Goal: Check status: Check status

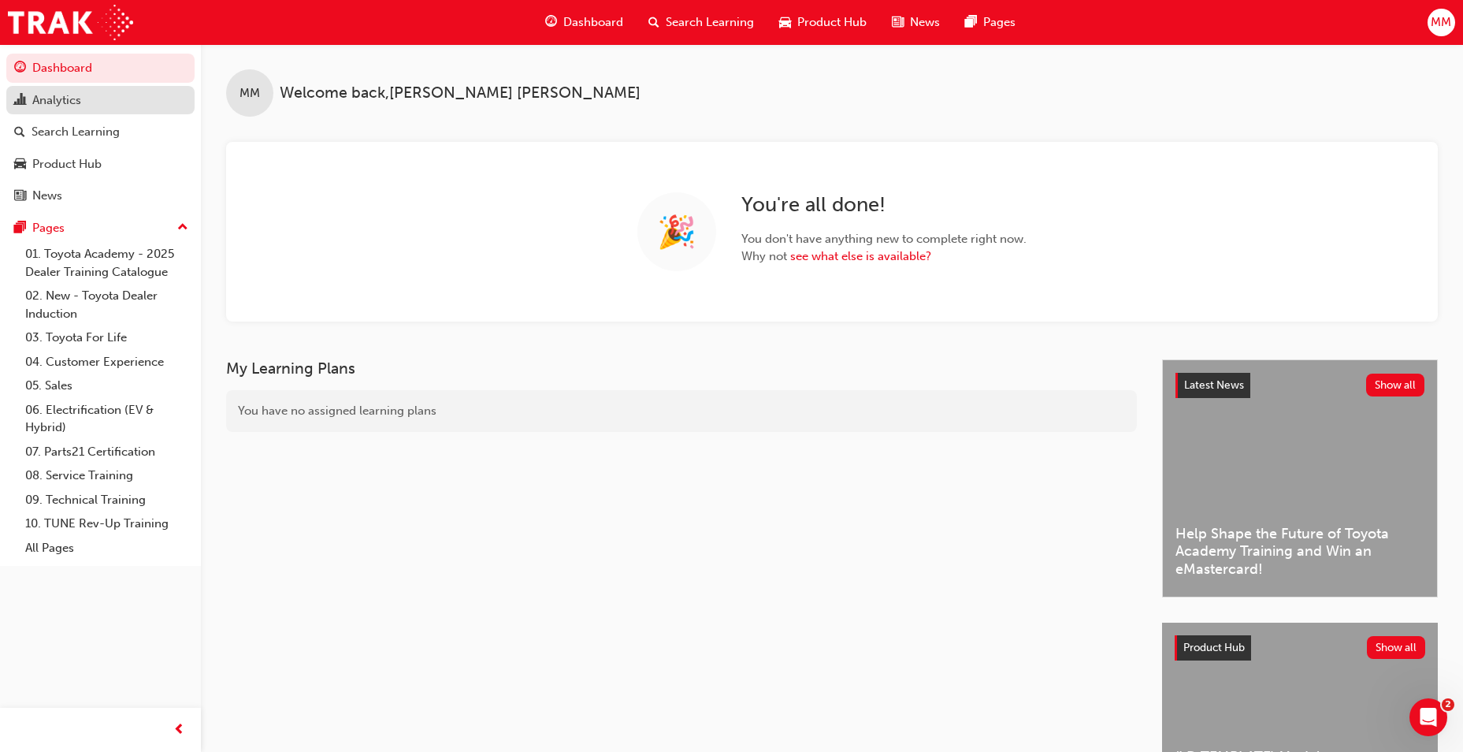
click at [71, 100] on div "Analytics" at bounding box center [56, 100] width 49 height 18
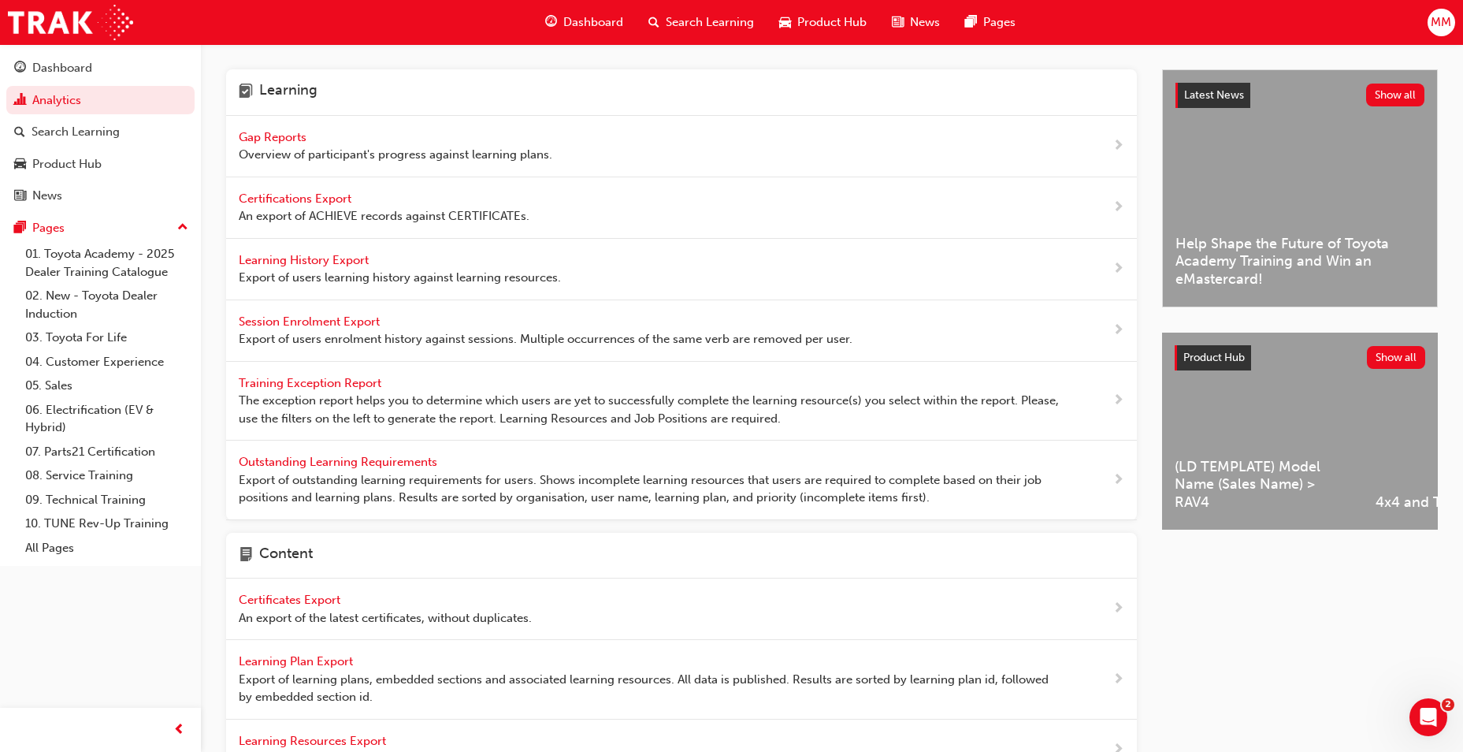
click at [265, 141] on span "Gap Reports" at bounding box center [274, 137] width 71 height 14
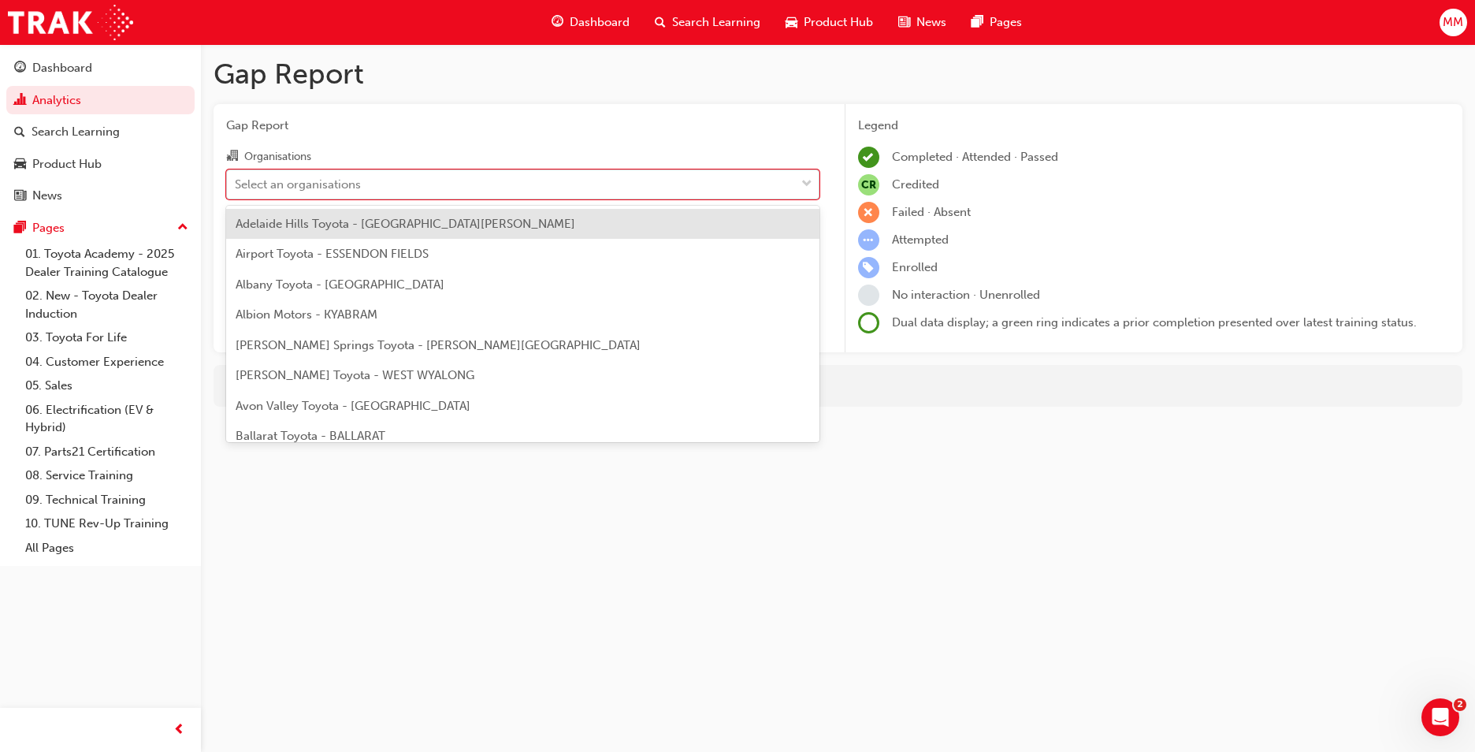
click at [351, 178] on div "Select an organisations" at bounding box center [298, 184] width 126 height 18
click at [236, 178] on input "Organisations option Adelaide Hills Toyota - [GEOGRAPHIC_DATA][PERSON_NAME] foc…" at bounding box center [236, 182] width 2 height 13
type input "brid"
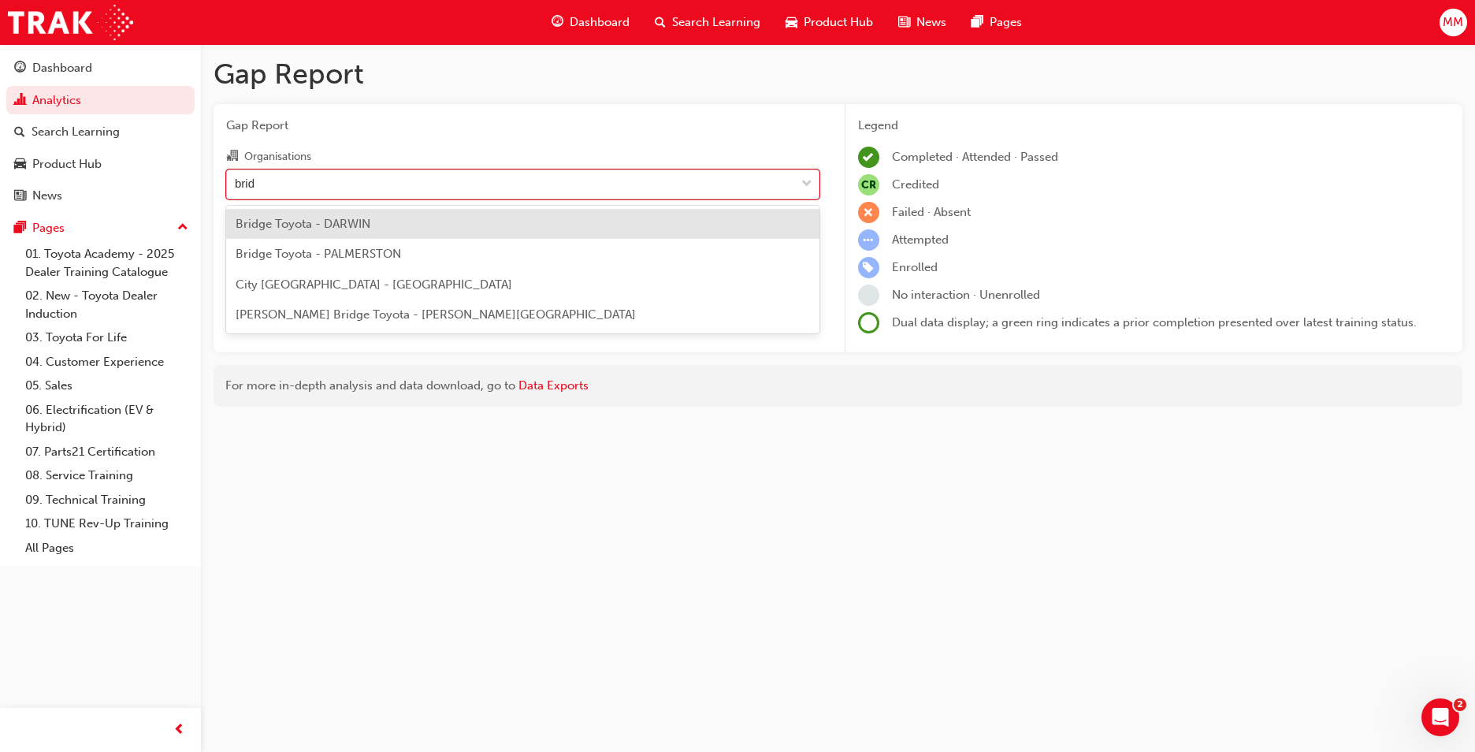
click at [347, 218] on span "Bridge Toyota - DARWIN" at bounding box center [303, 224] width 135 height 14
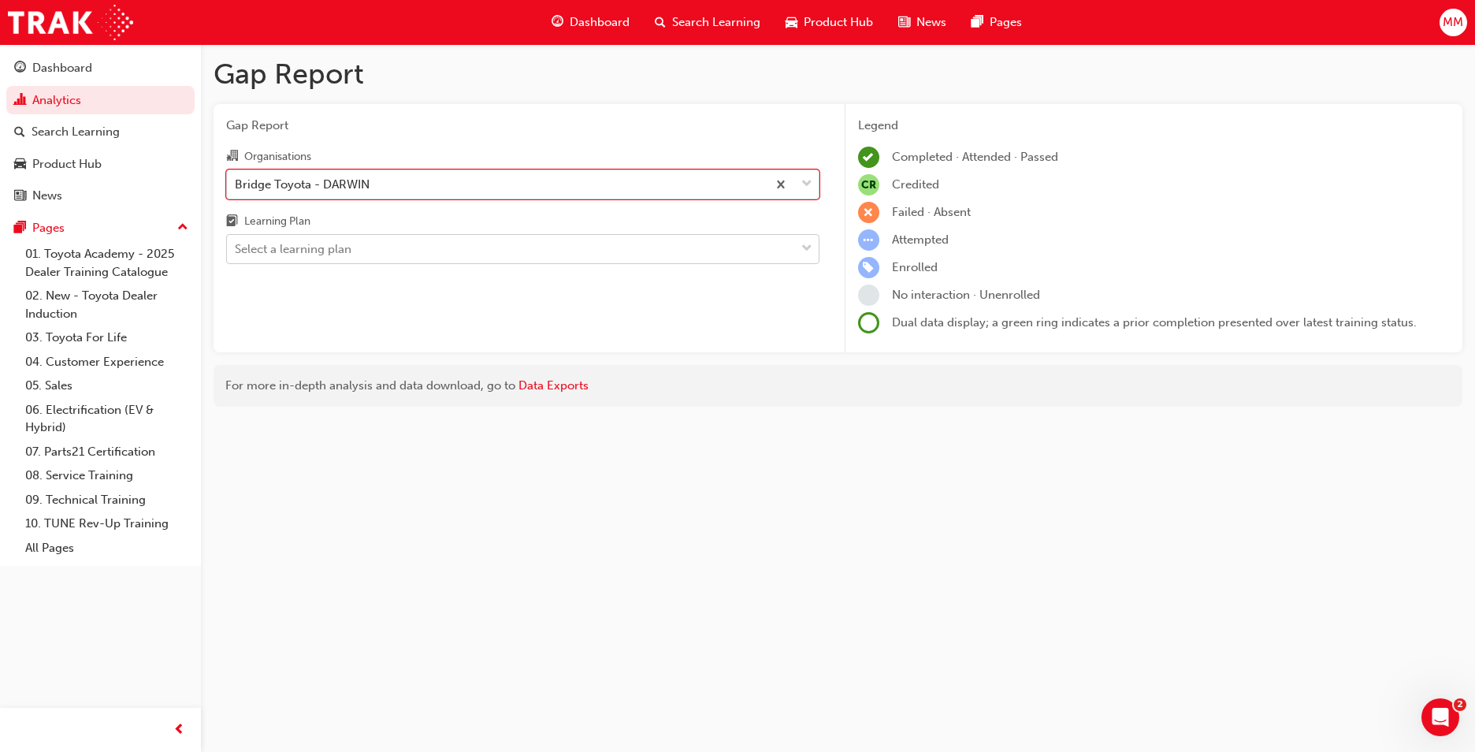
click at [362, 251] on div "Select a learning plan" at bounding box center [511, 250] width 568 height 28
click at [236, 251] on input "Learning Plan Select a learning plan" at bounding box center [236, 248] width 2 height 13
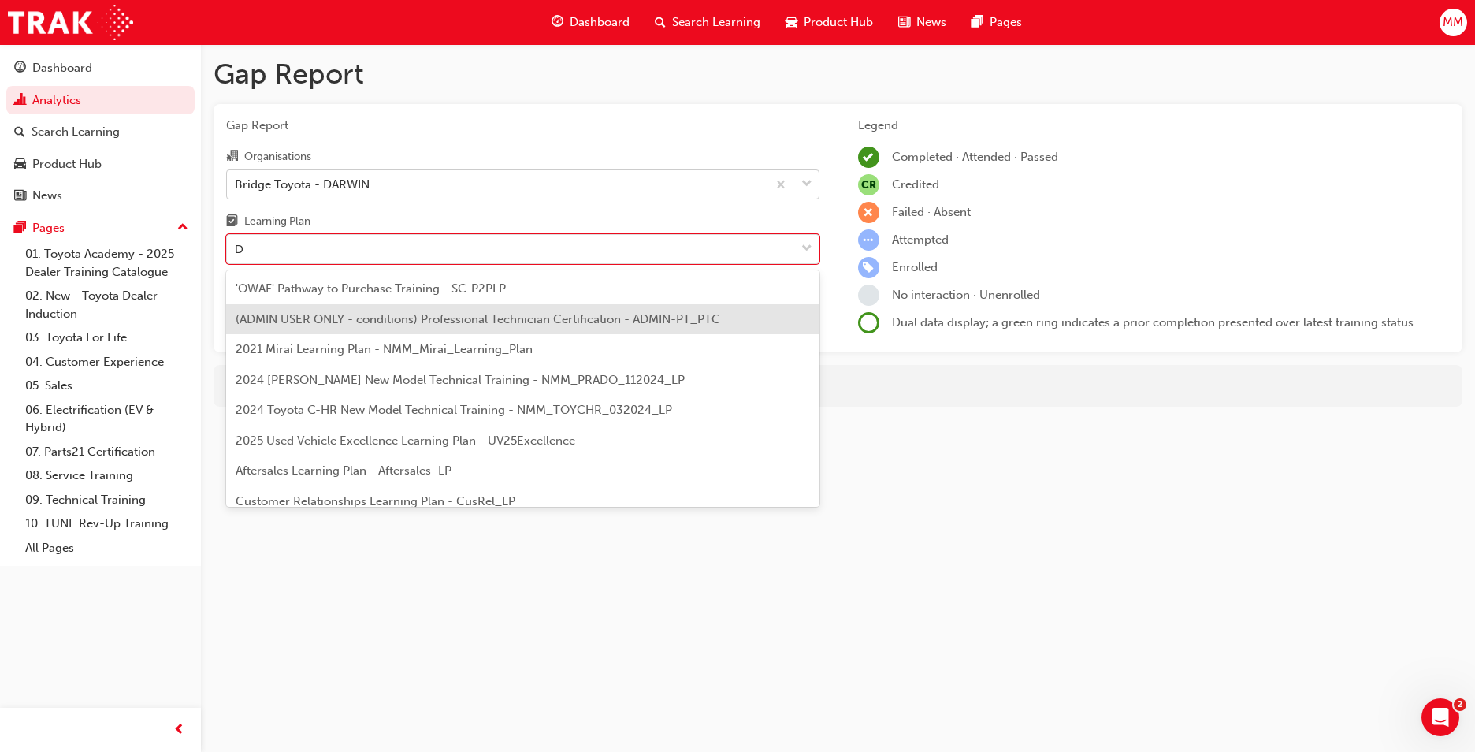
type input "DT"
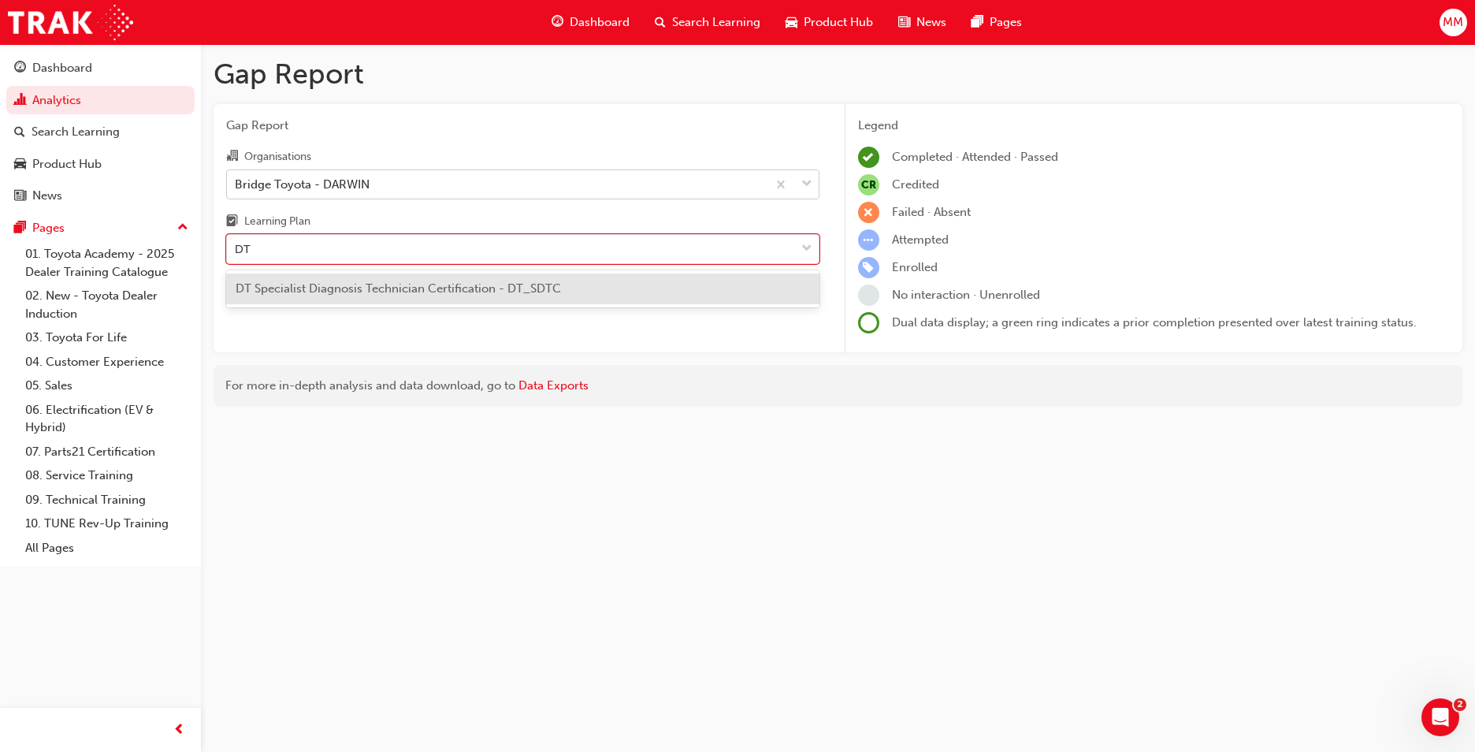
click at [490, 295] on div "DT Specialist Diagnosis Technician Certification - DT_SDTC" at bounding box center [522, 288] width 593 height 31
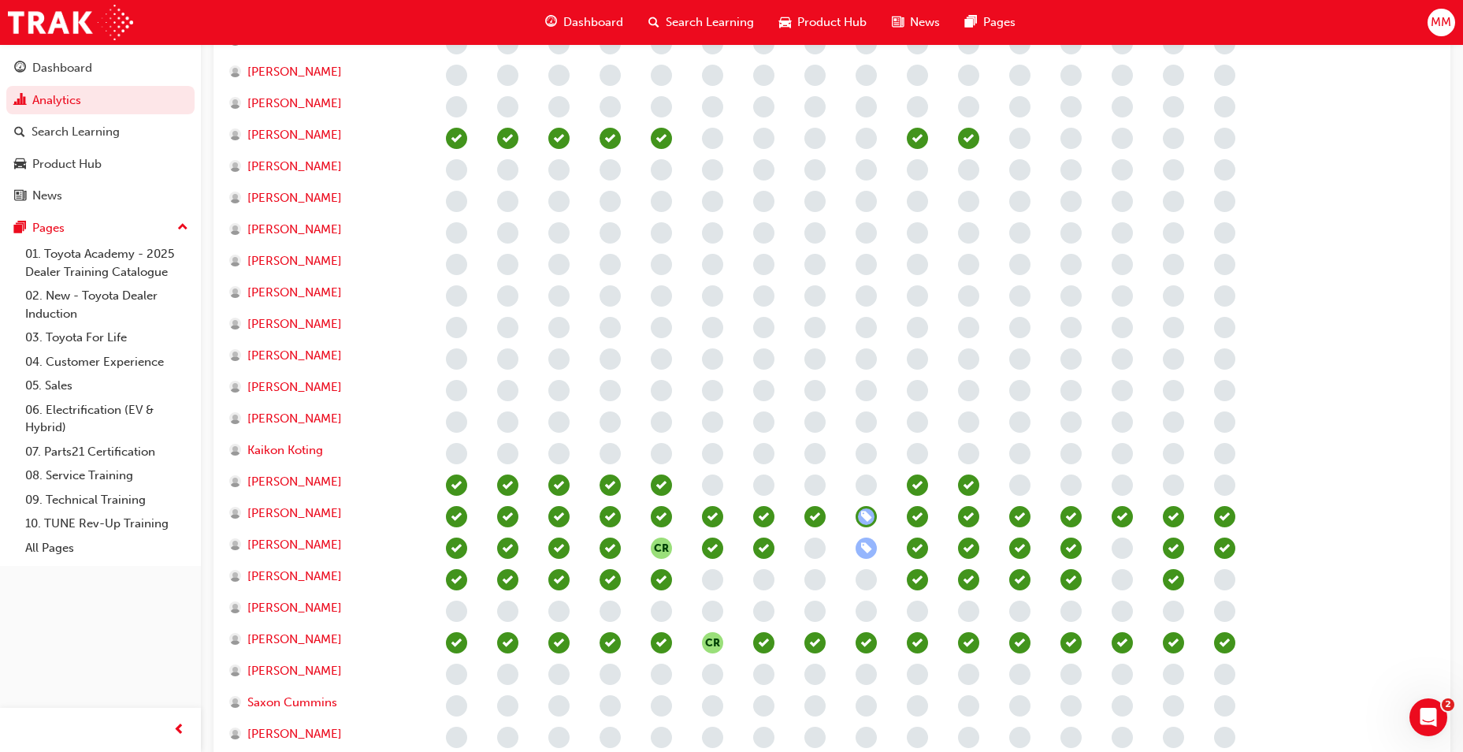
scroll to position [788, 0]
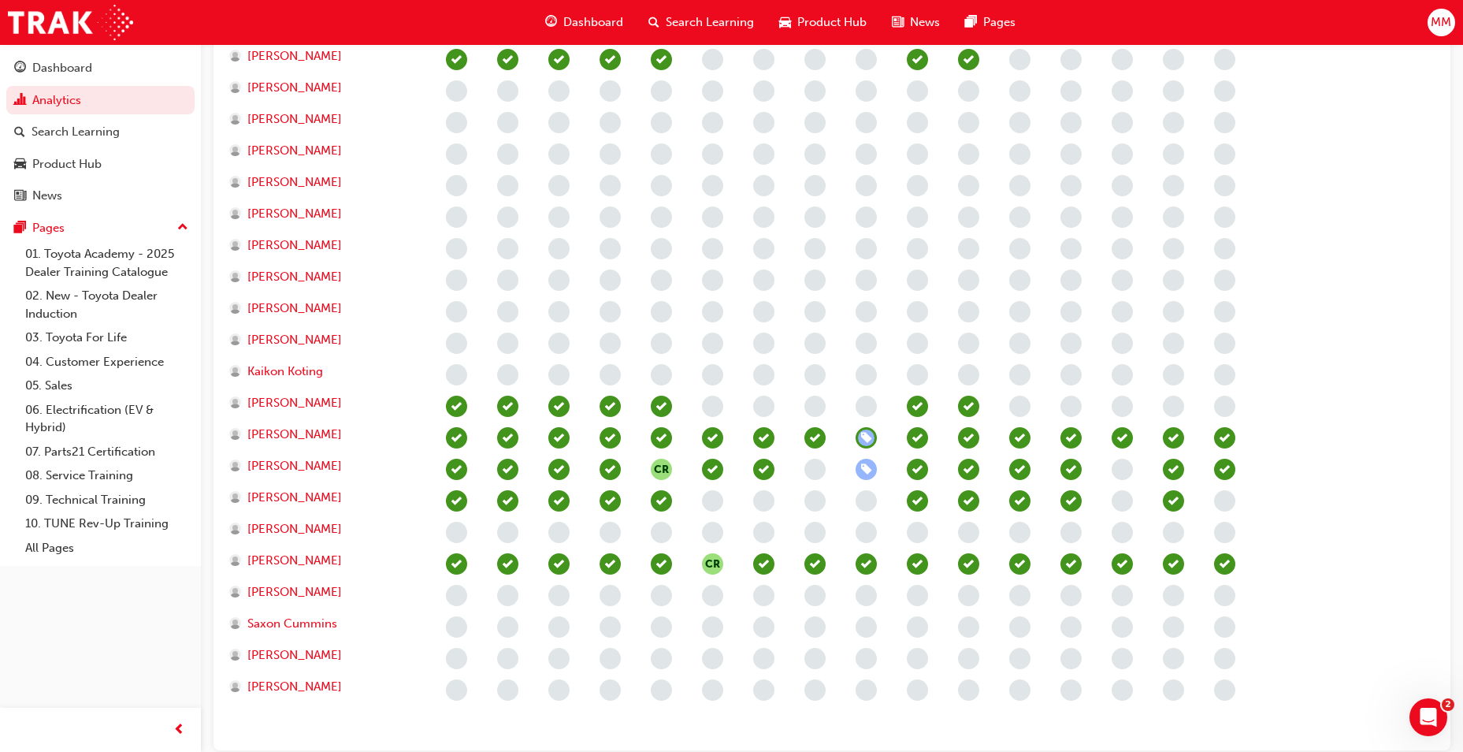
click at [870, 470] on span "learningRecordVerb_ENROLL-icon" at bounding box center [866, 469] width 21 height 21
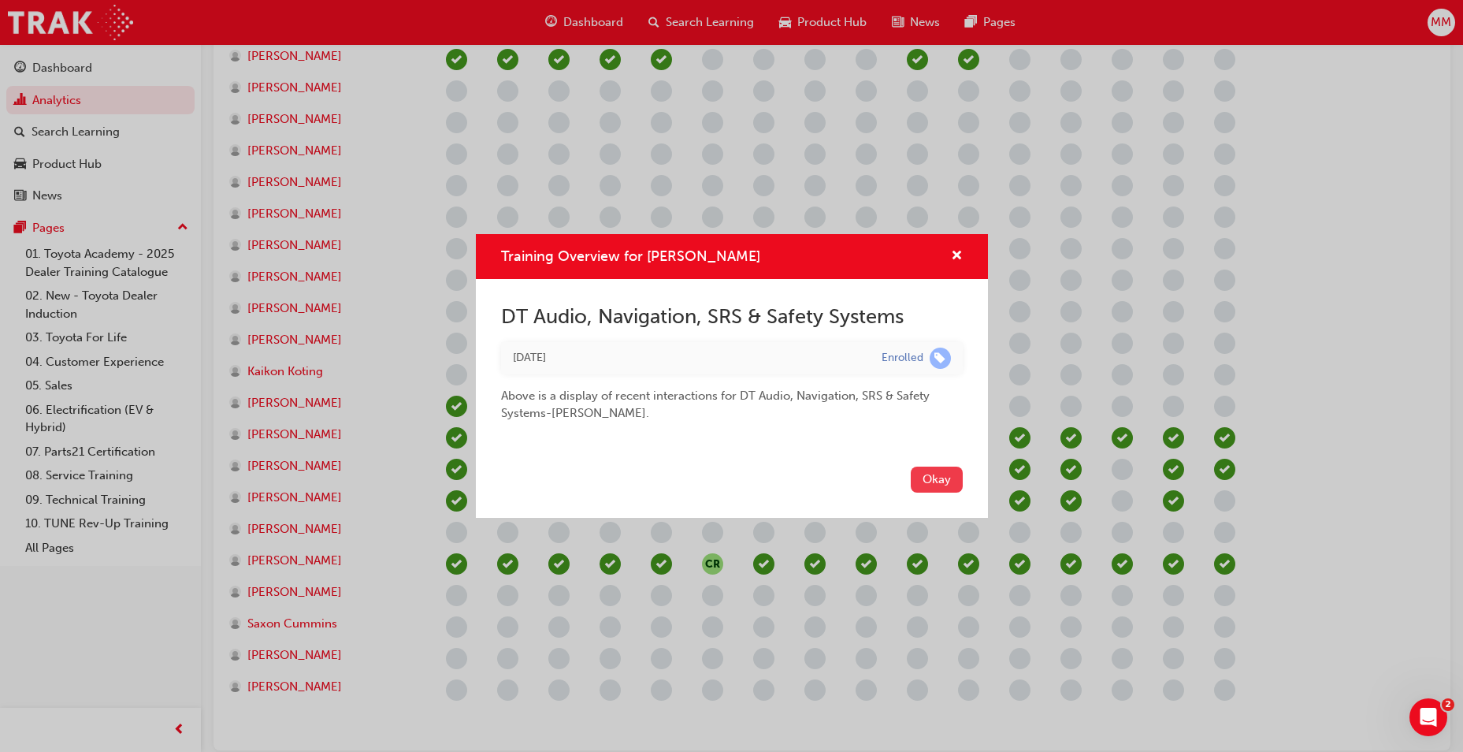
click at [935, 481] on button "Okay" at bounding box center [937, 479] width 52 height 26
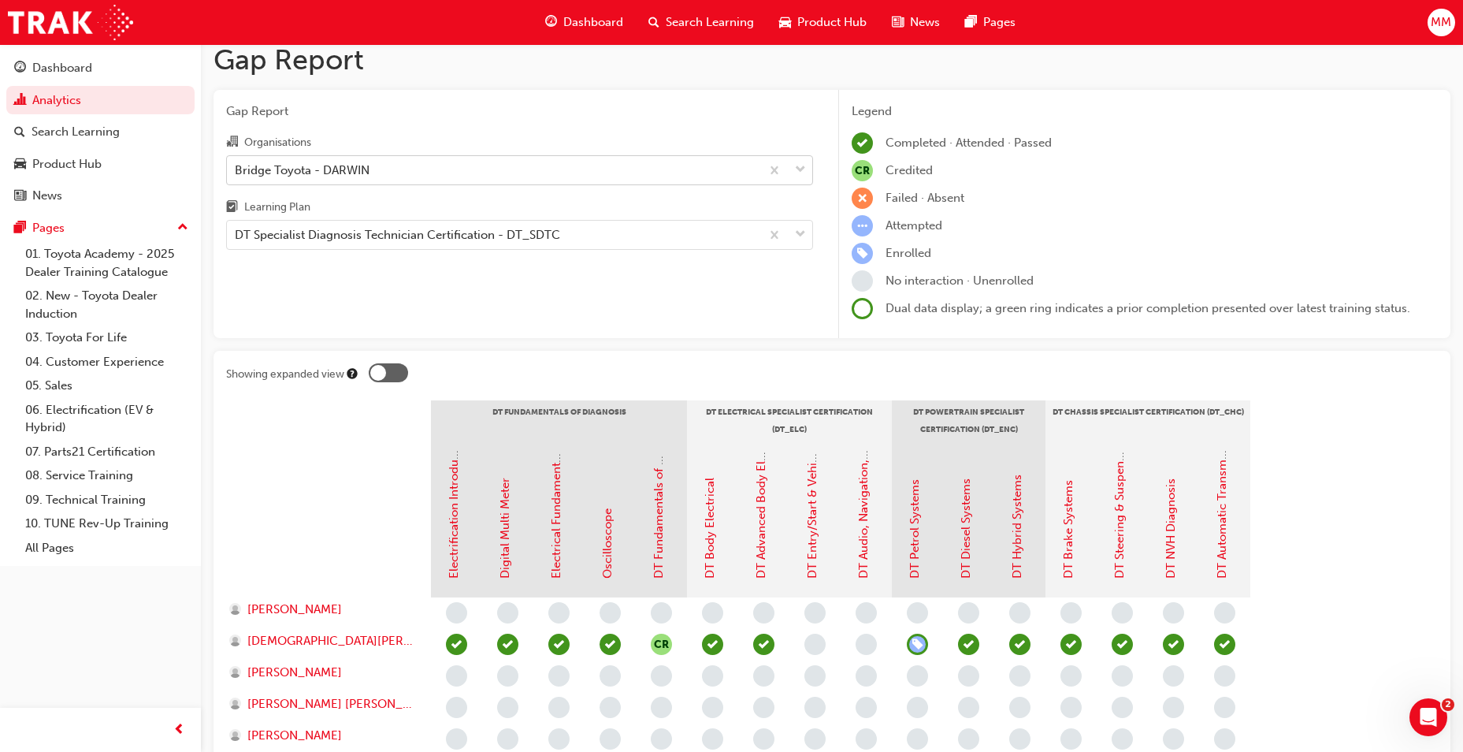
scroll to position [0, 0]
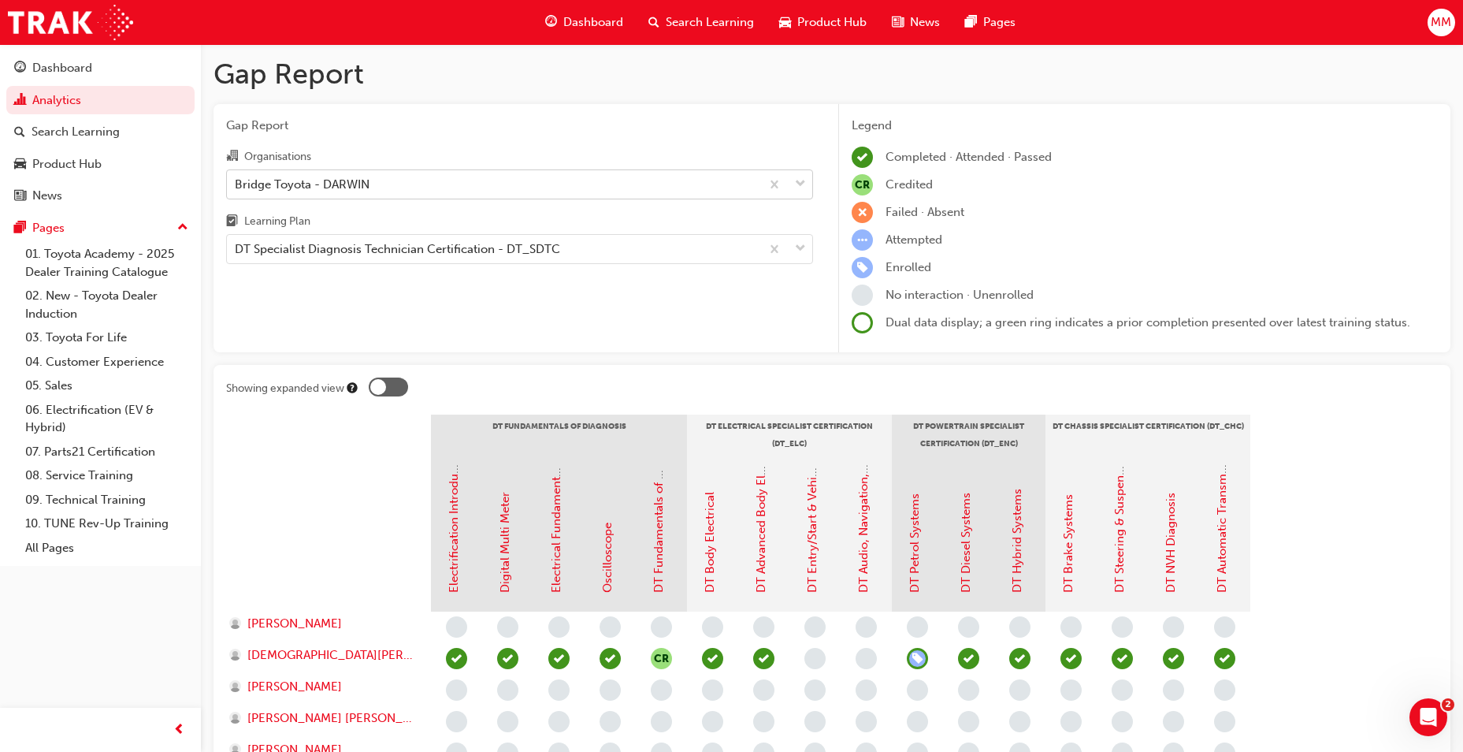
click at [798, 188] on span "down-icon" at bounding box center [800, 184] width 11 height 20
click at [236, 188] on input "Organisations Bridge Toyota - DARWIN" at bounding box center [236, 182] width 2 height 13
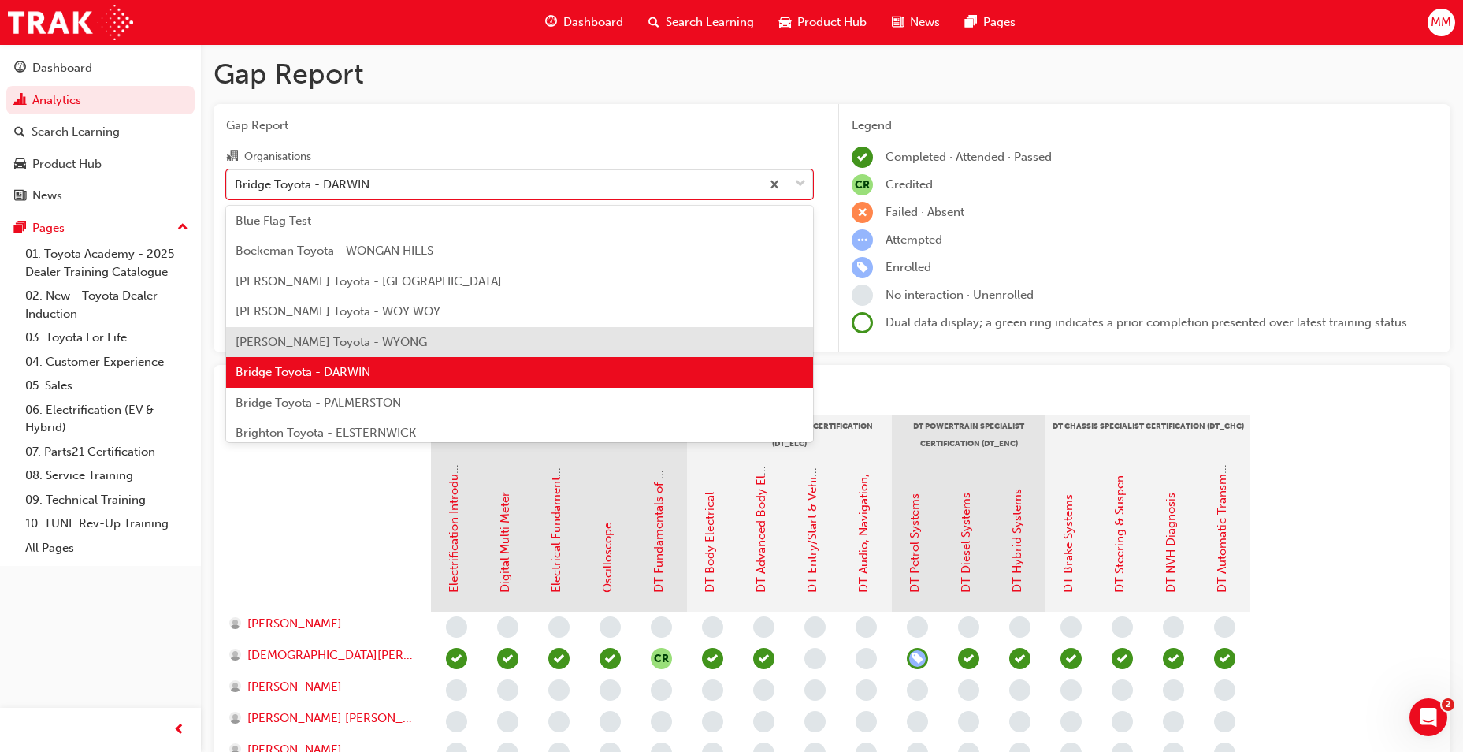
scroll to position [888, 0]
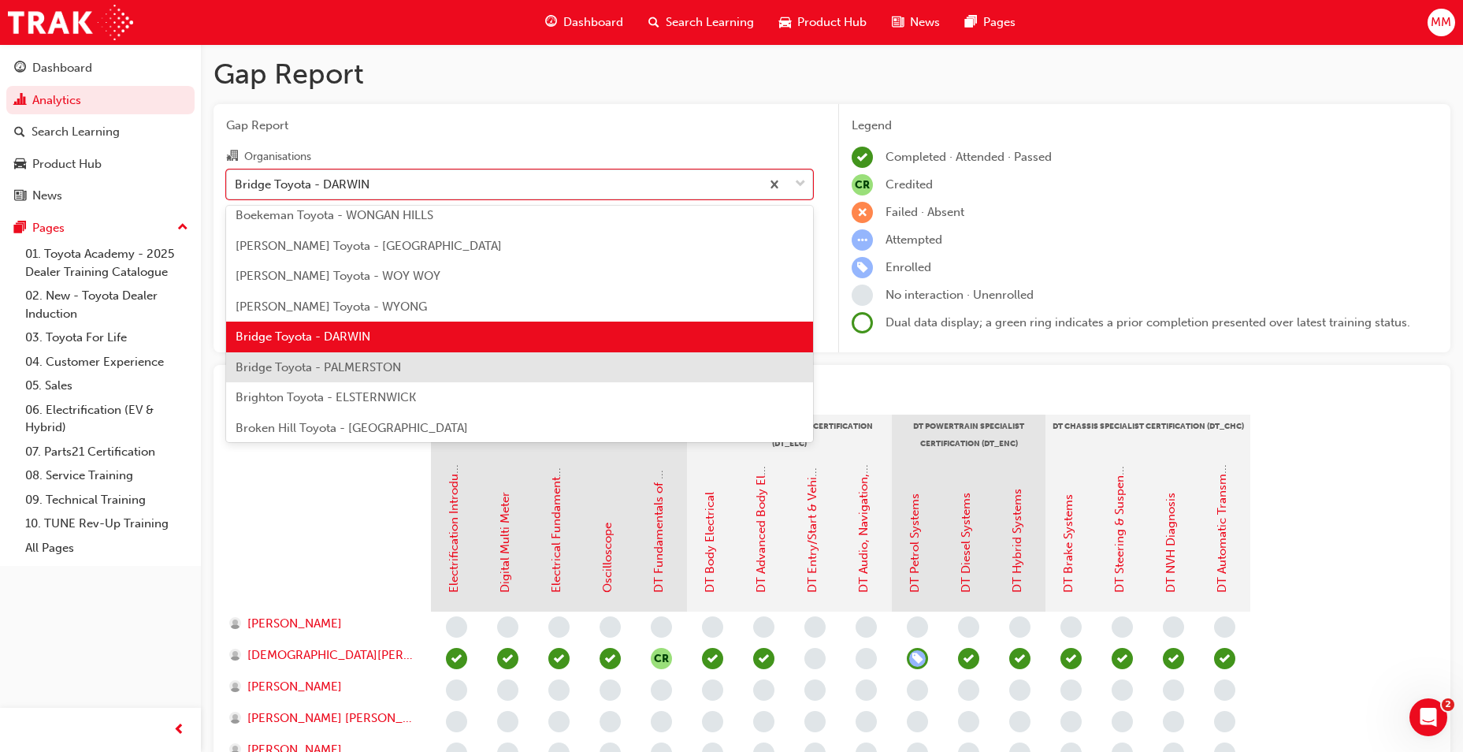
click at [433, 373] on div "Bridge Toyota - PALMERSTON" at bounding box center [519, 367] width 587 height 31
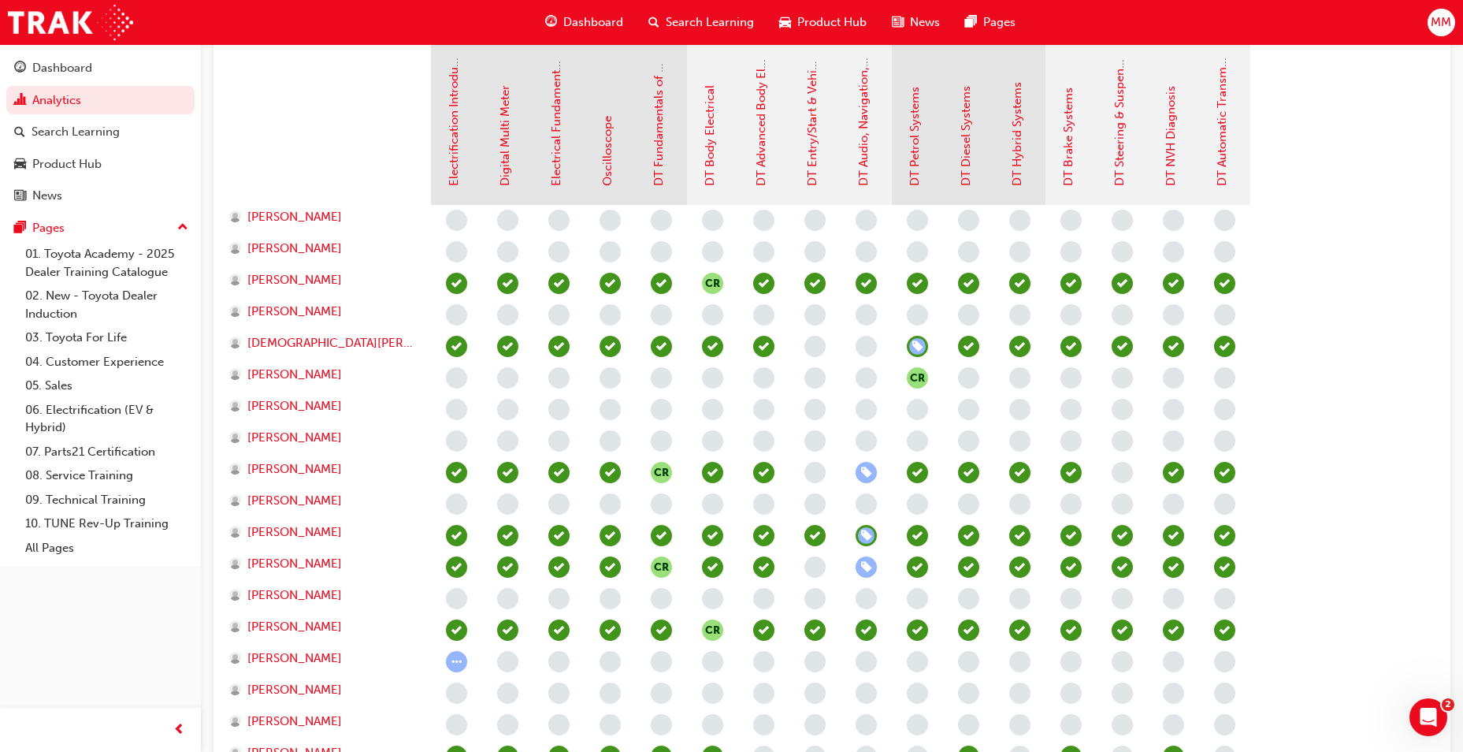
scroll to position [394, 0]
